Goal: Transaction & Acquisition: Purchase product/service

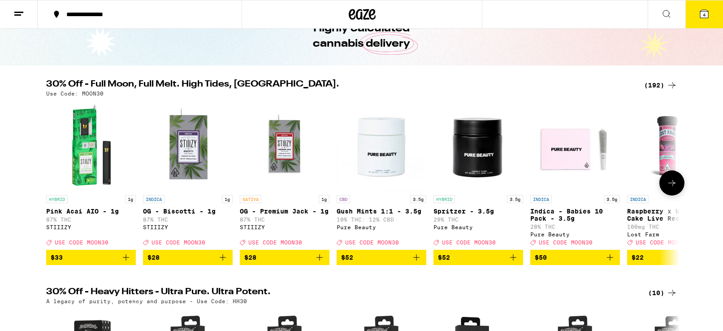
scroll to position [54, 0]
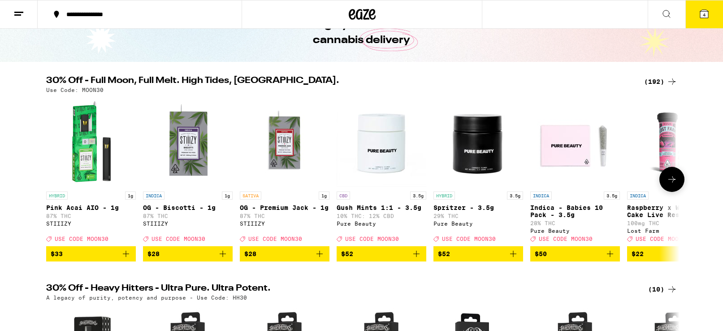
click at [121, 255] on button "$33" at bounding box center [91, 253] width 90 height 15
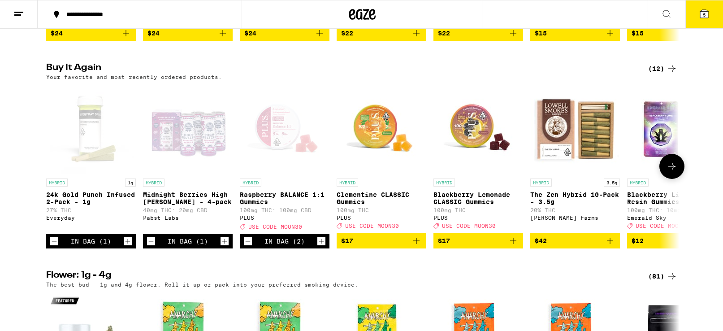
scroll to position [709, 0]
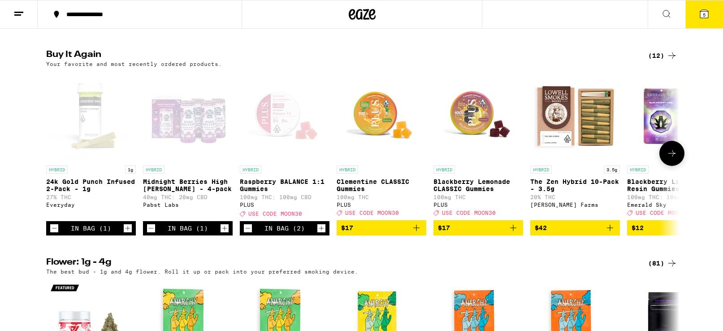
click at [226, 234] on icon "Increment" at bounding box center [225, 228] width 8 height 11
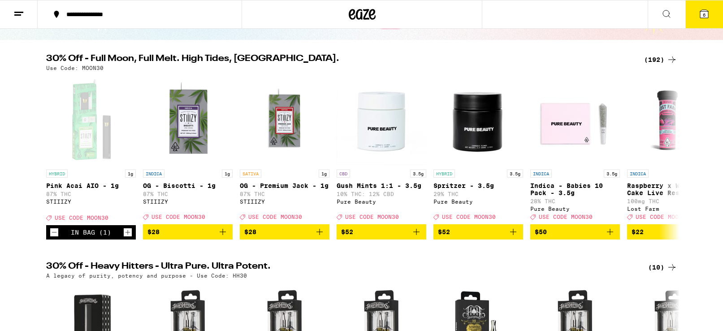
scroll to position [0, 0]
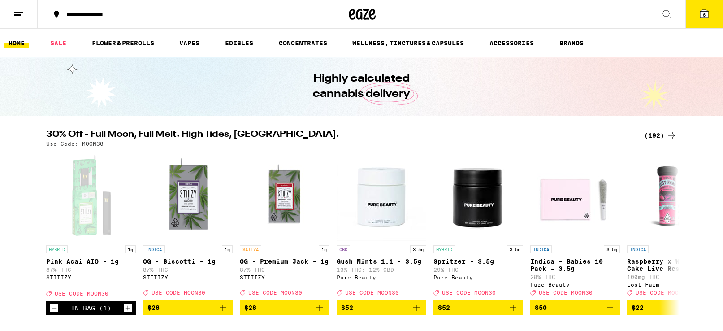
click at [704, 17] on span "6" at bounding box center [704, 14] width 3 height 5
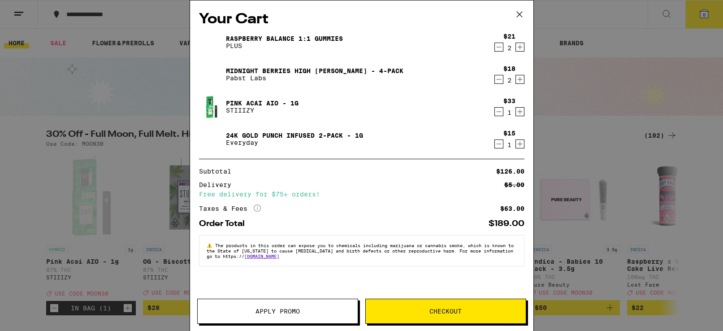
click at [500, 48] on icon "Decrement" at bounding box center [499, 47] width 8 height 11
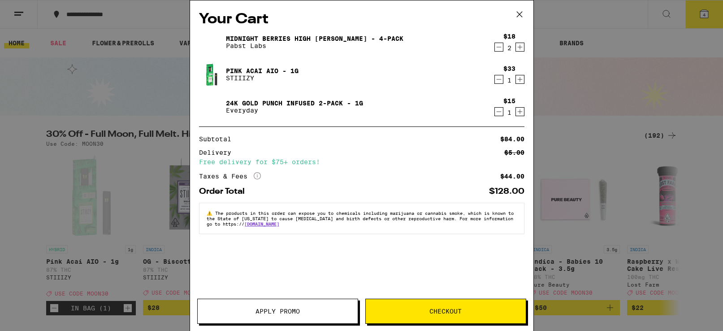
click at [499, 112] on icon "Decrement" at bounding box center [499, 111] width 8 height 11
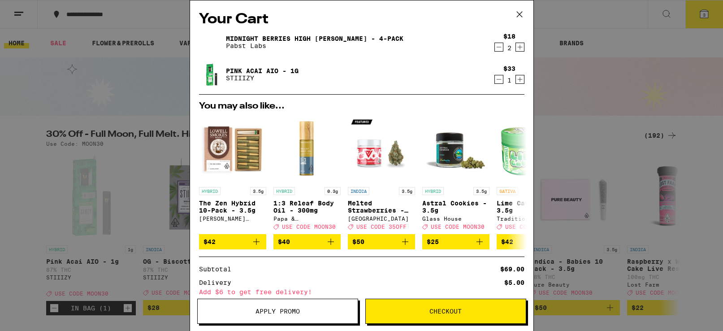
click at [501, 48] on icon "Decrement" at bounding box center [499, 47] width 8 height 11
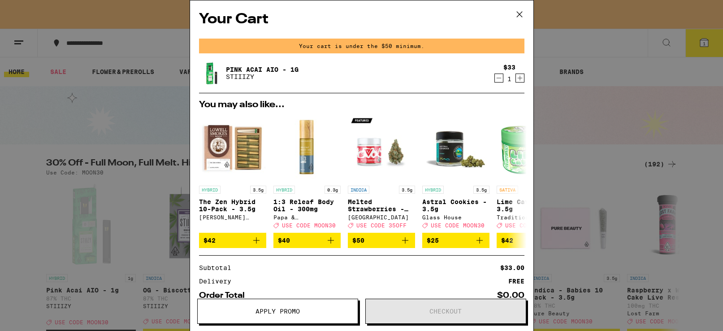
click at [522, 14] on icon at bounding box center [519, 14] width 13 height 13
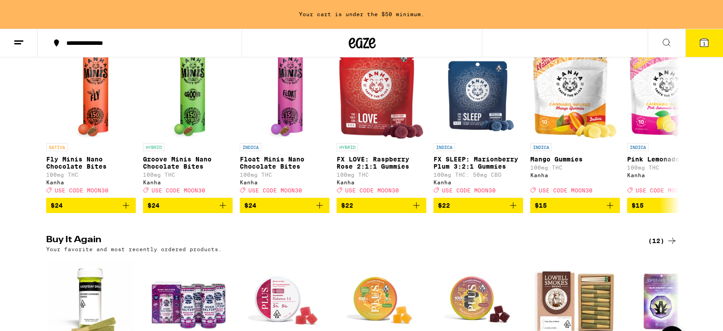
scroll to position [715, 0]
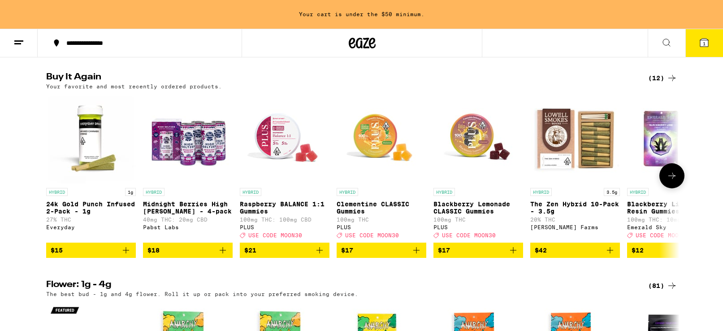
click at [225, 256] on icon "Add to bag" at bounding box center [223, 250] width 11 height 11
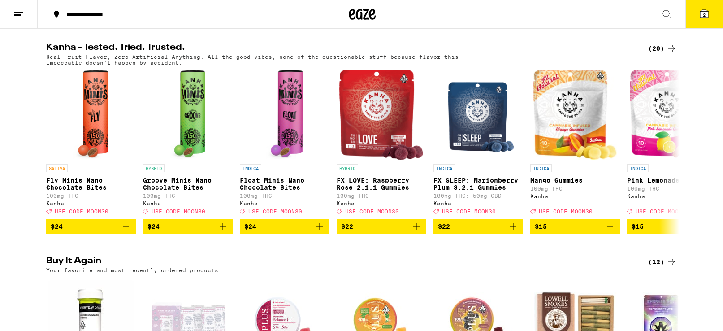
scroll to position [431, 0]
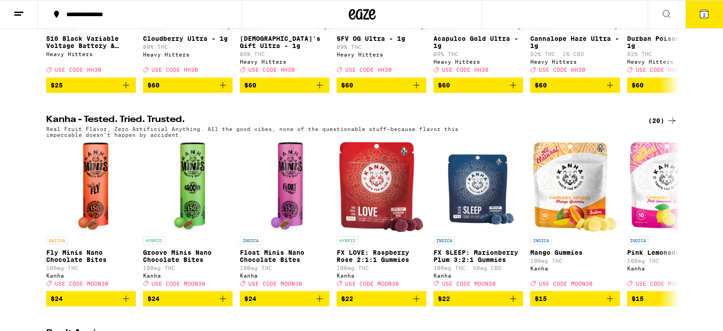
click at [703, 12] on span "2" at bounding box center [704, 14] width 3 height 5
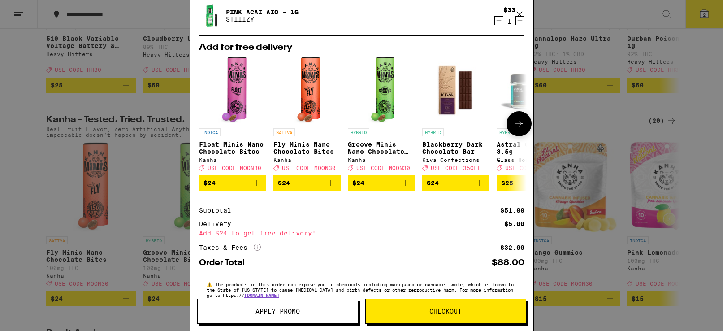
scroll to position [83, 0]
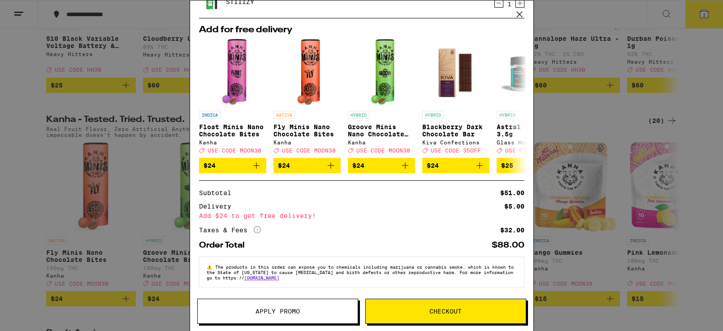
click at [460, 314] on span "Checkout" at bounding box center [446, 311] width 32 height 6
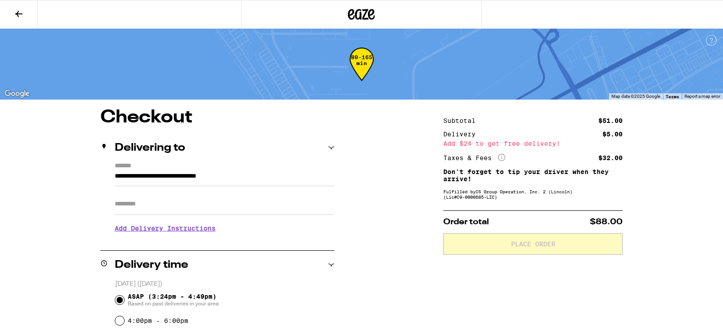
click at [216, 204] on input "Apt/Suite" at bounding box center [225, 204] width 220 height 22
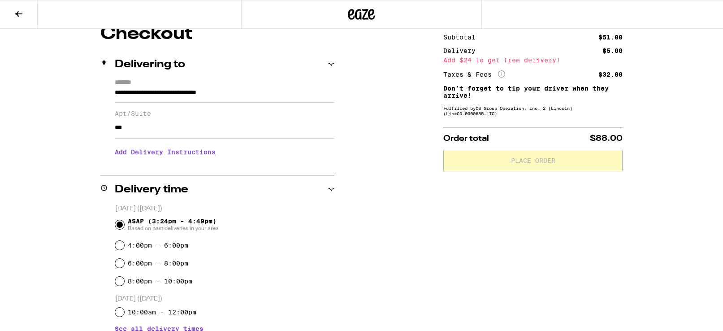
scroll to position [91, 0]
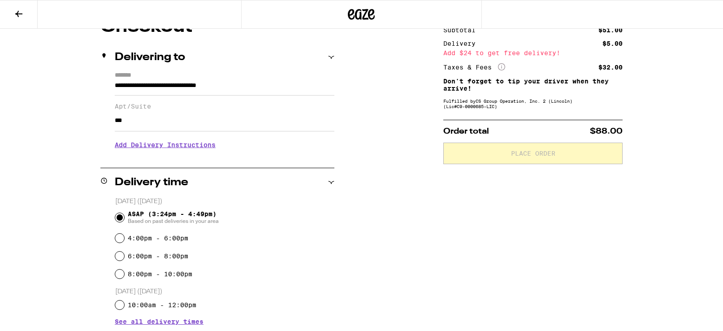
type input "***"
click at [191, 146] on h3 "Add Delivery Instructions" at bounding box center [225, 145] width 220 height 21
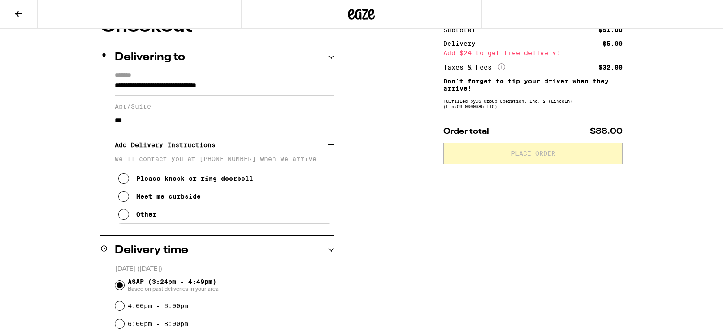
click at [126, 202] on icon at bounding box center [123, 196] width 11 height 11
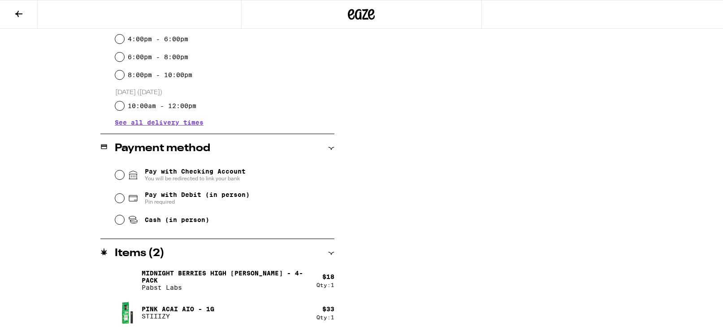
scroll to position [359, 0]
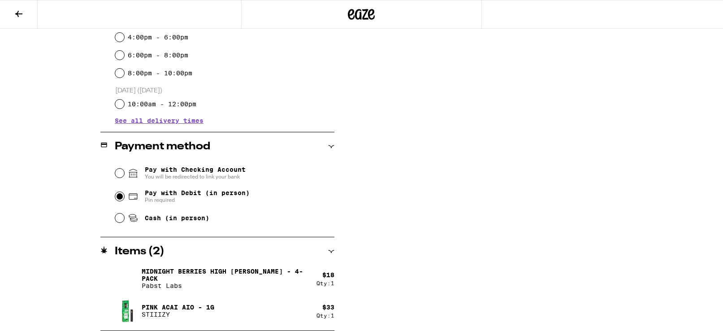
click at [122, 200] on input "Pay with Debit (in person) Pin required" at bounding box center [119, 196] width 9 height 9
radio input "true"
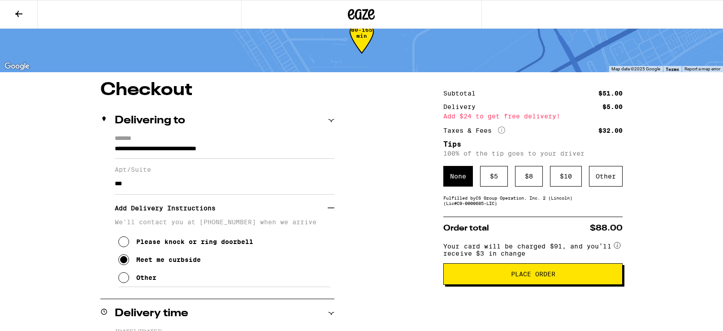
scroll to position [0, 0]
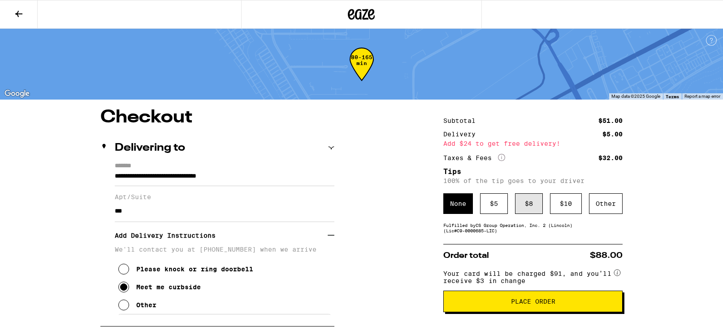
click at [538, 209] on div "$ 8" at bounding box center [529, 203] width 28 height 21
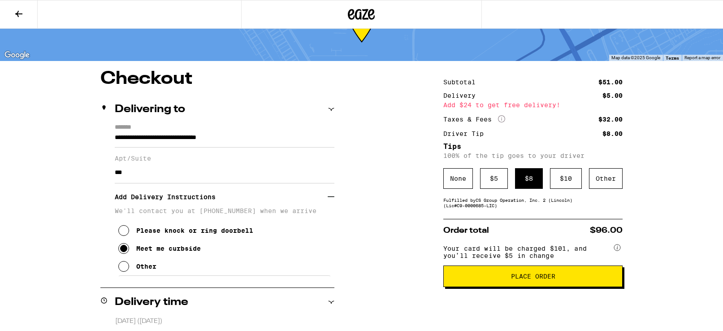
scroll to position [37, 0]
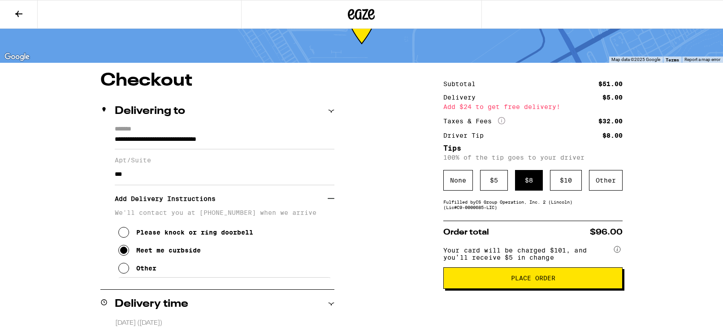
click at [553, 281] on span "Place Order" at bounding box center [533, 278] width 44 height 6
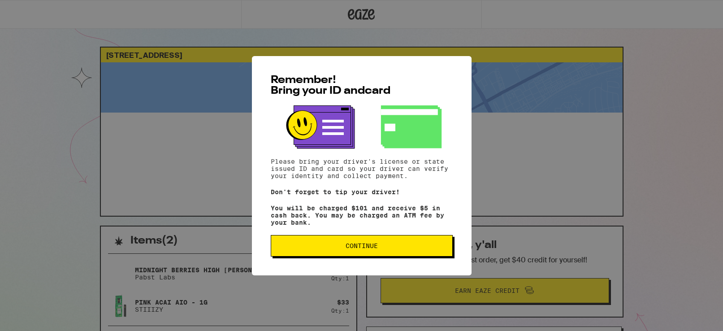
click at [420, 244] on button "Continue" at bounding box center [362, 246] width 182 height 22
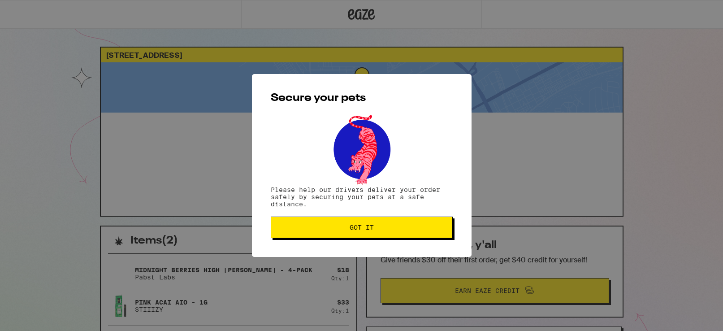
click at [411, 229] on span "Got it" at bounding box center [362, 227] width 167 height 6
